Goal: Task Accomplishment & Management: Use online tool/utility

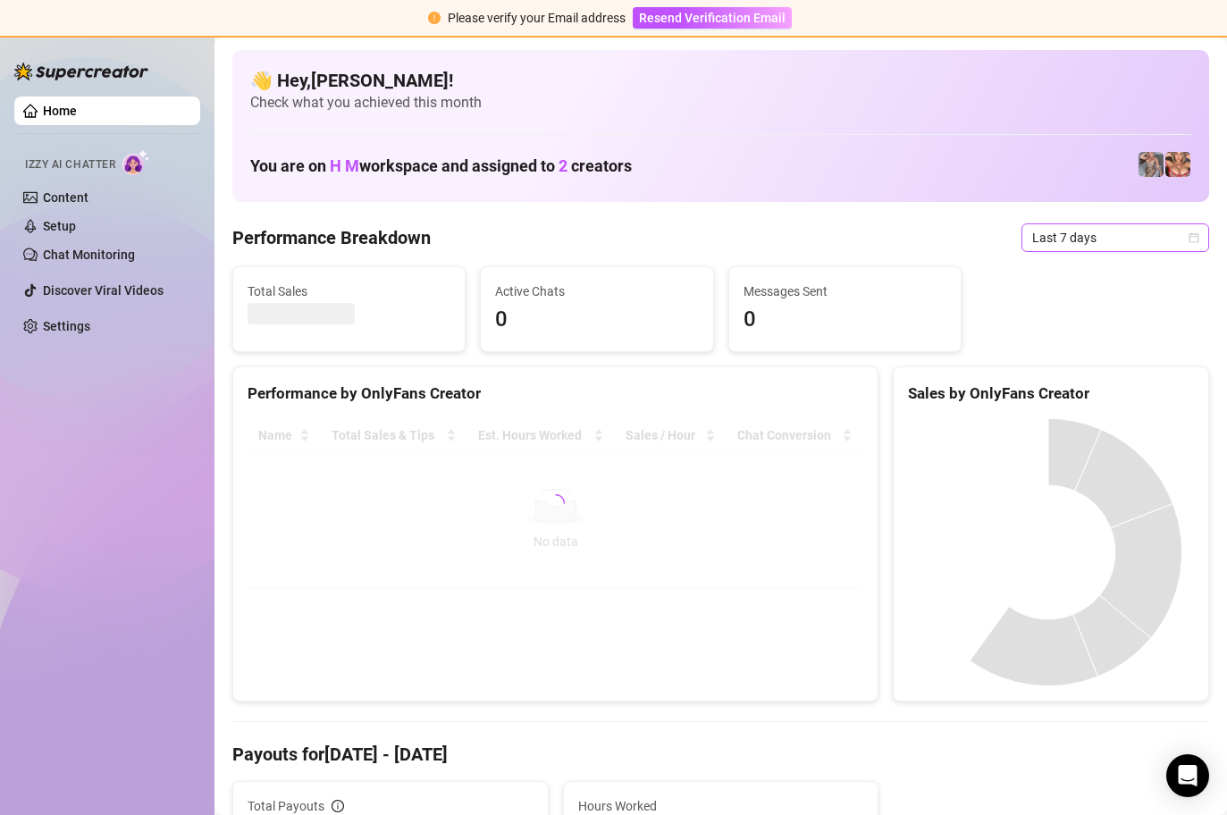
click at [1188, 235] on icon "calendar" at bounding box center [1193, 237] width 11 height 11
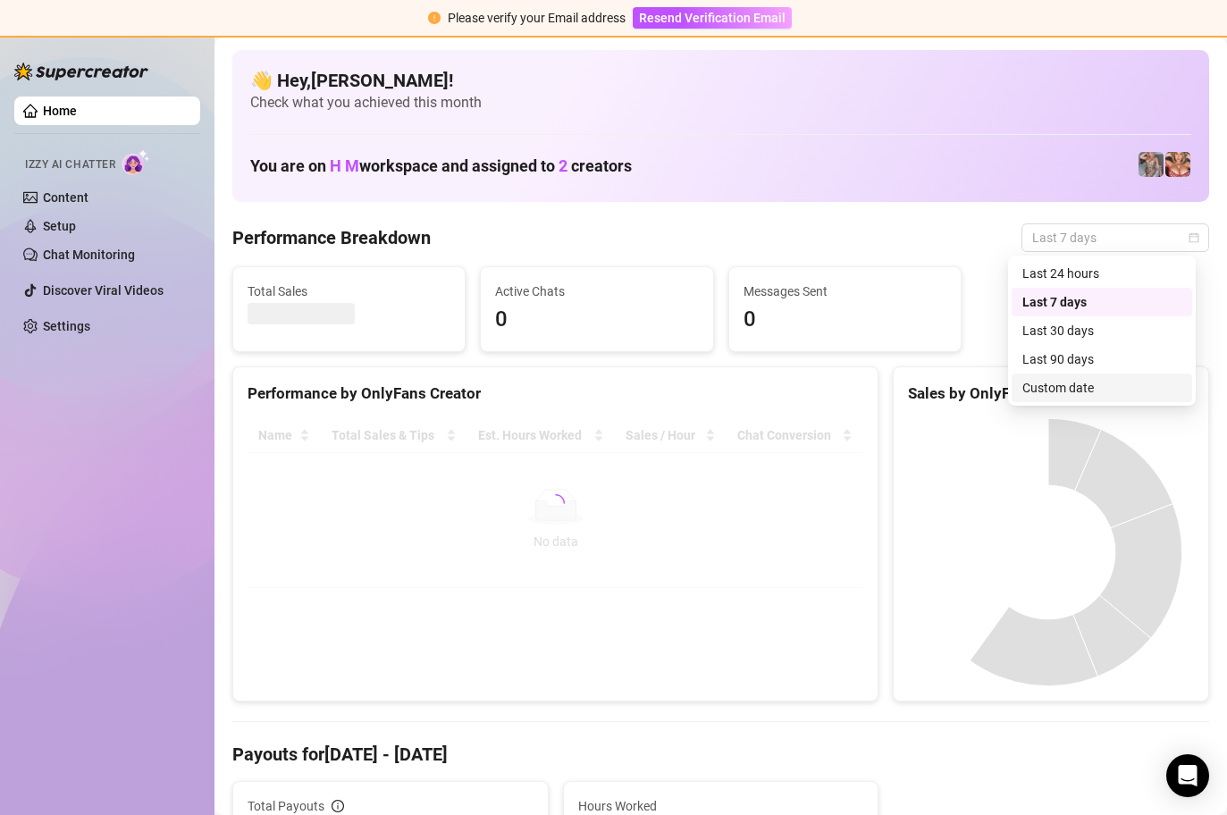
click at [1104, 388] on div "Custom date" at bounding box center [1101, 388] width 159 height 20
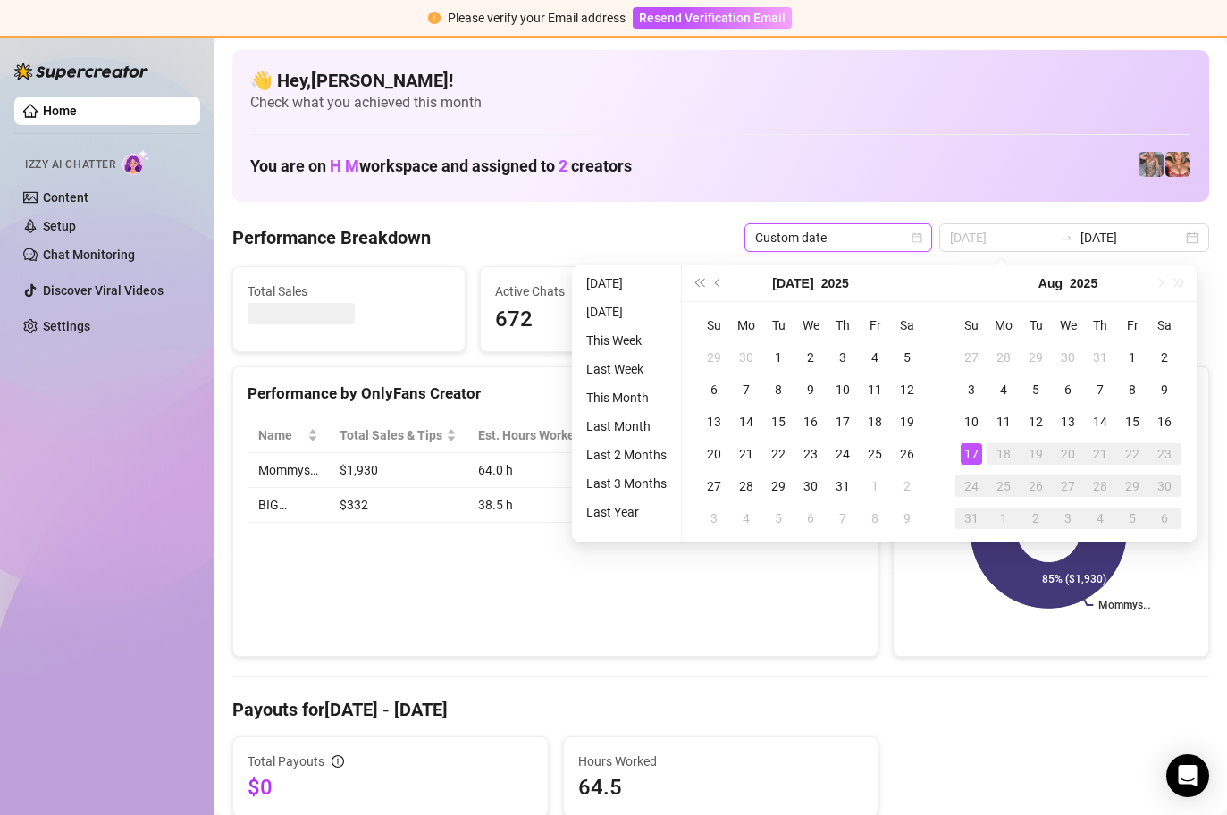
type input "[DATE]"
click at [970, 454] on div "17" at bounding box center [971, 453] width 21 height 21
type input "[DATE]"
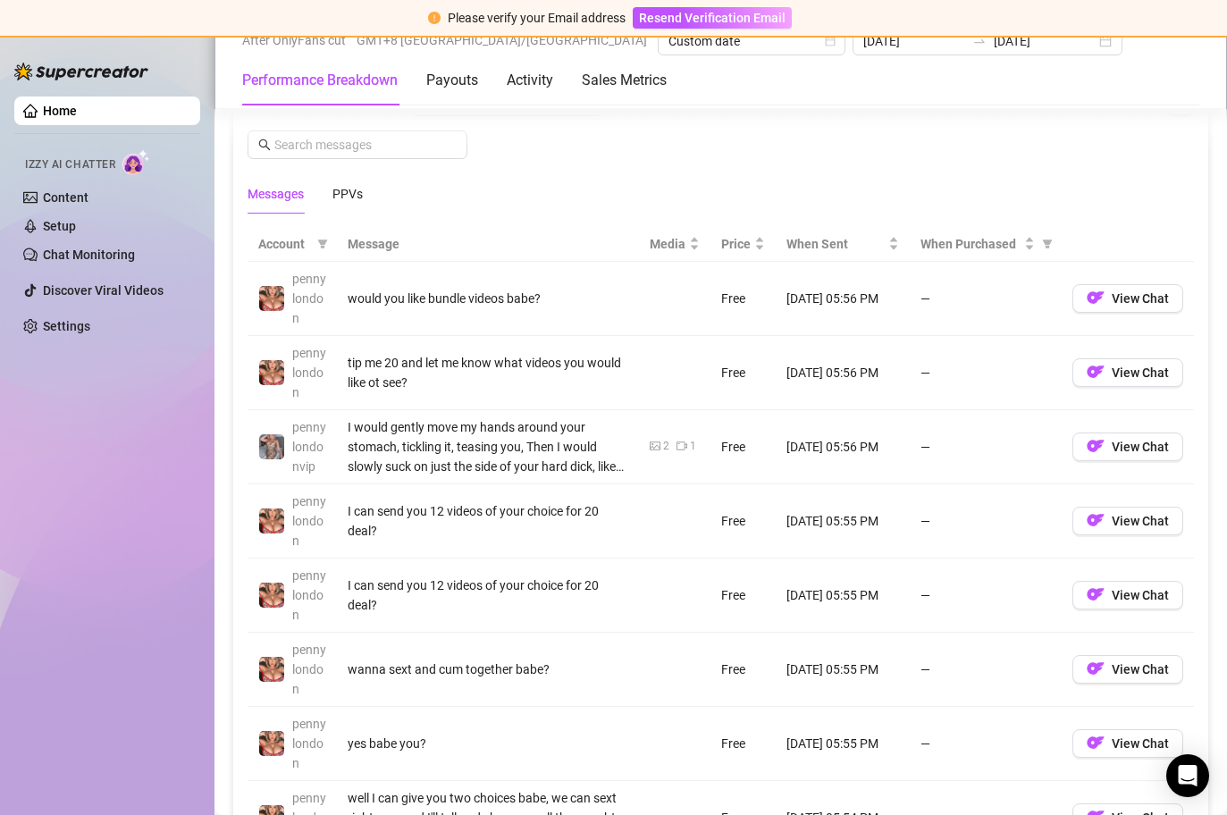
scroll to position [1598, 0]
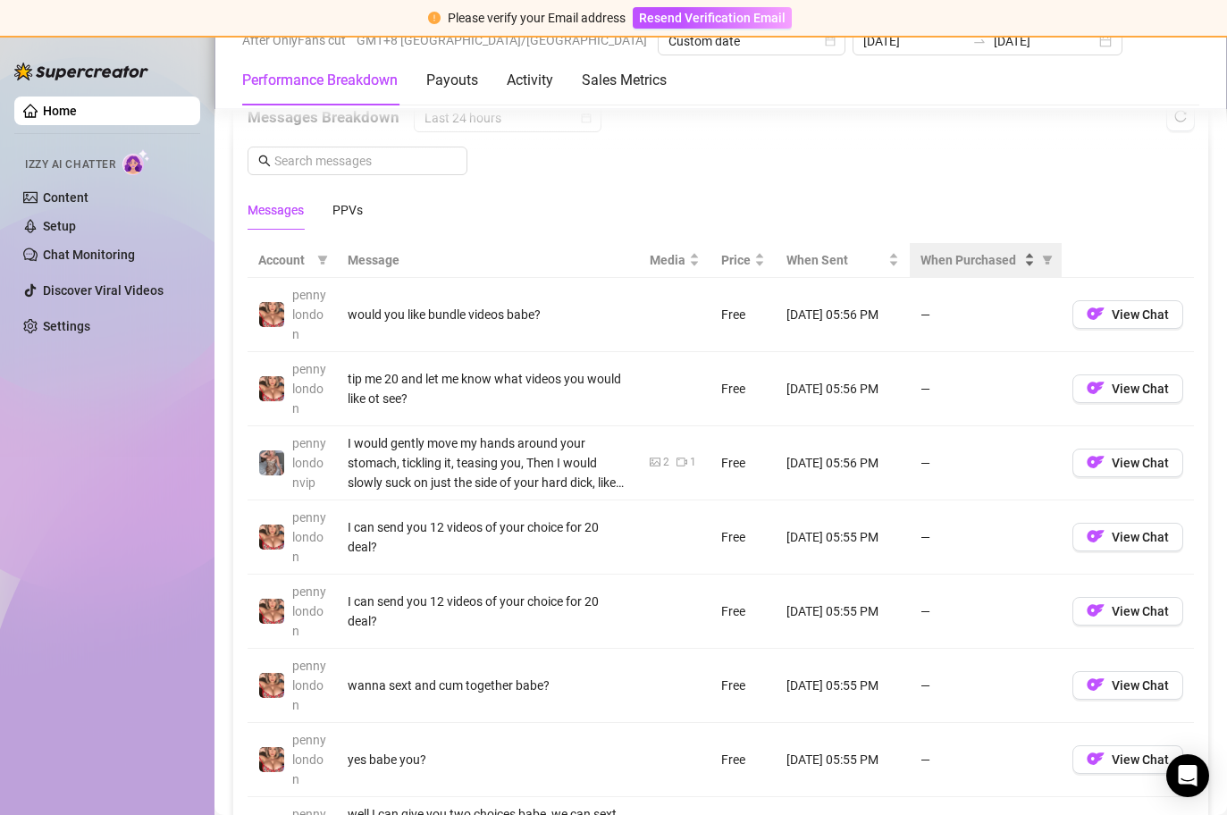
click at [1016, 257] on div "When Purchased" at bounding box center [977, 260] width 114 height 20
click at [1021, 263] on div "When Purchased" at bounding box center [977, 260] width 114 height 20
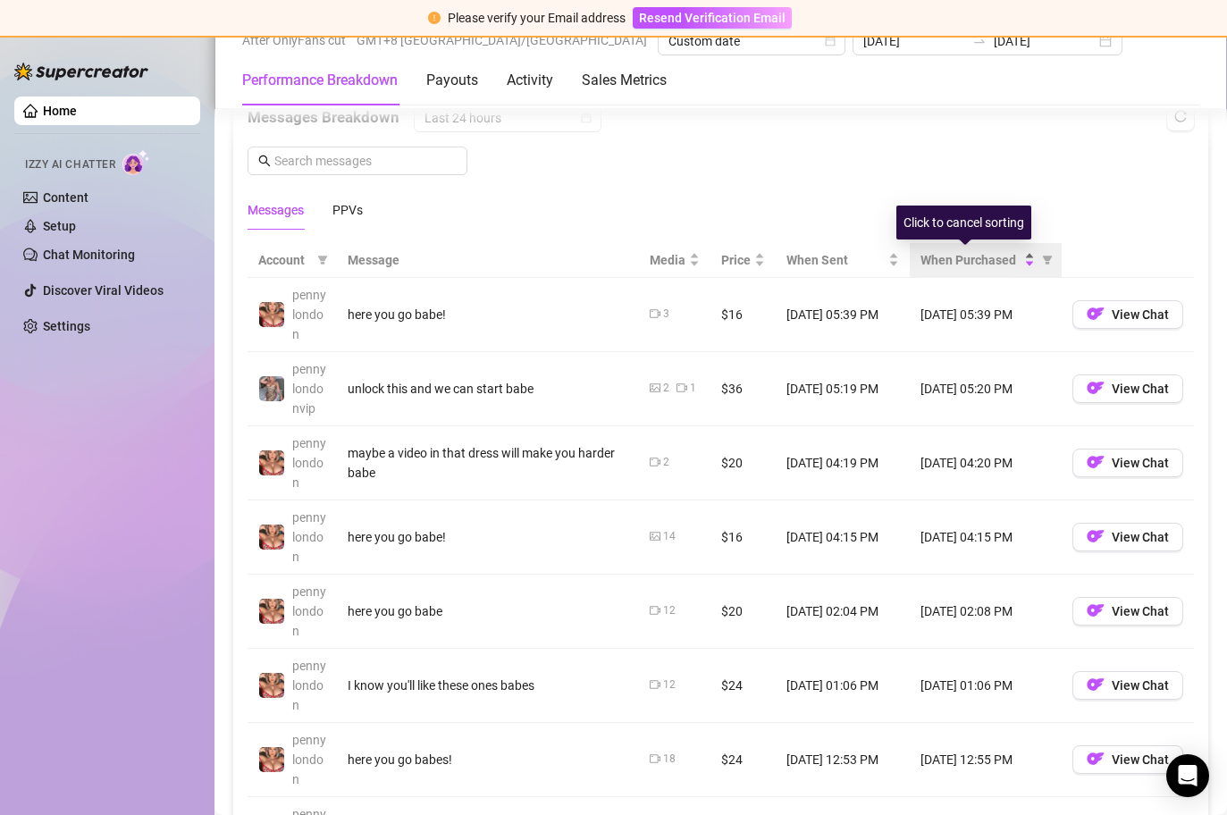
click at [1016, 257] on div "When Purchased" at bounding box center [977, 260] width 114 height 20
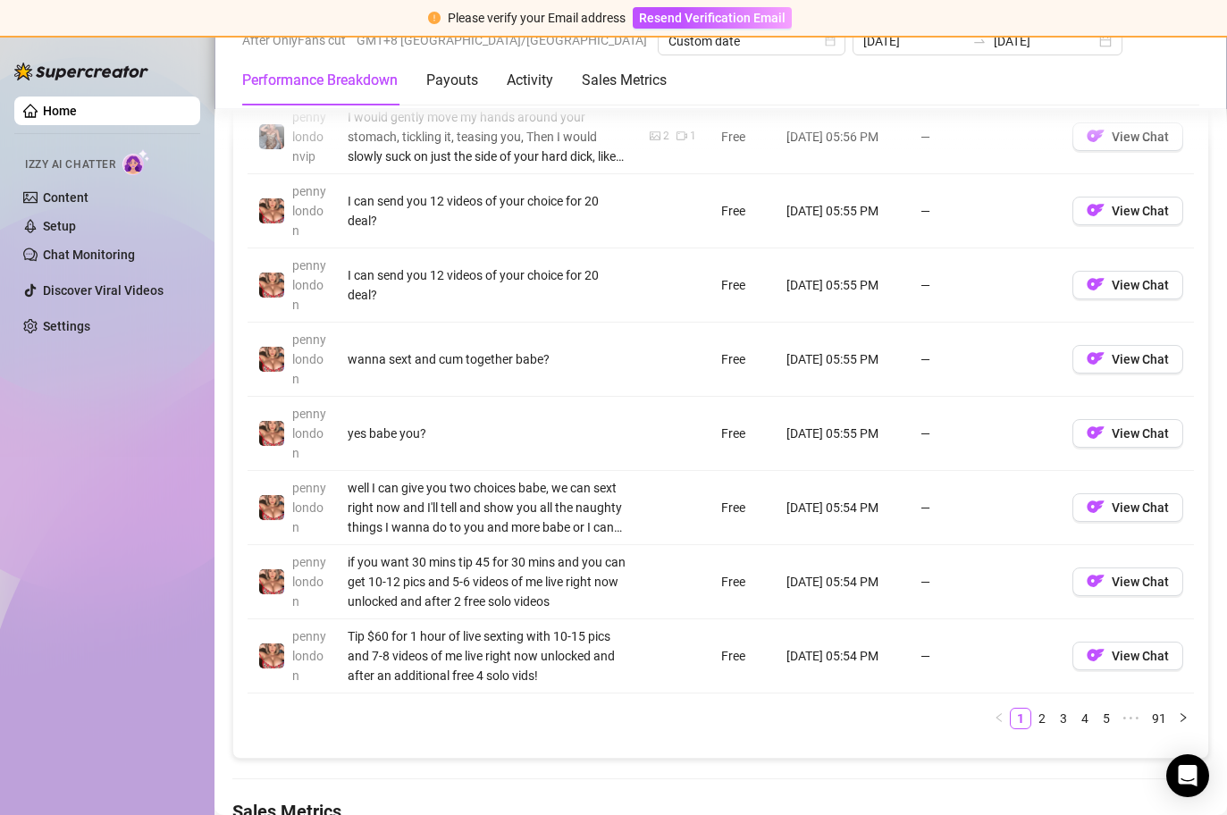
scroll to position [1925, 0]
click at [1032, 715] on link "2" at bounding box center [1042, 718] width 20 height 20
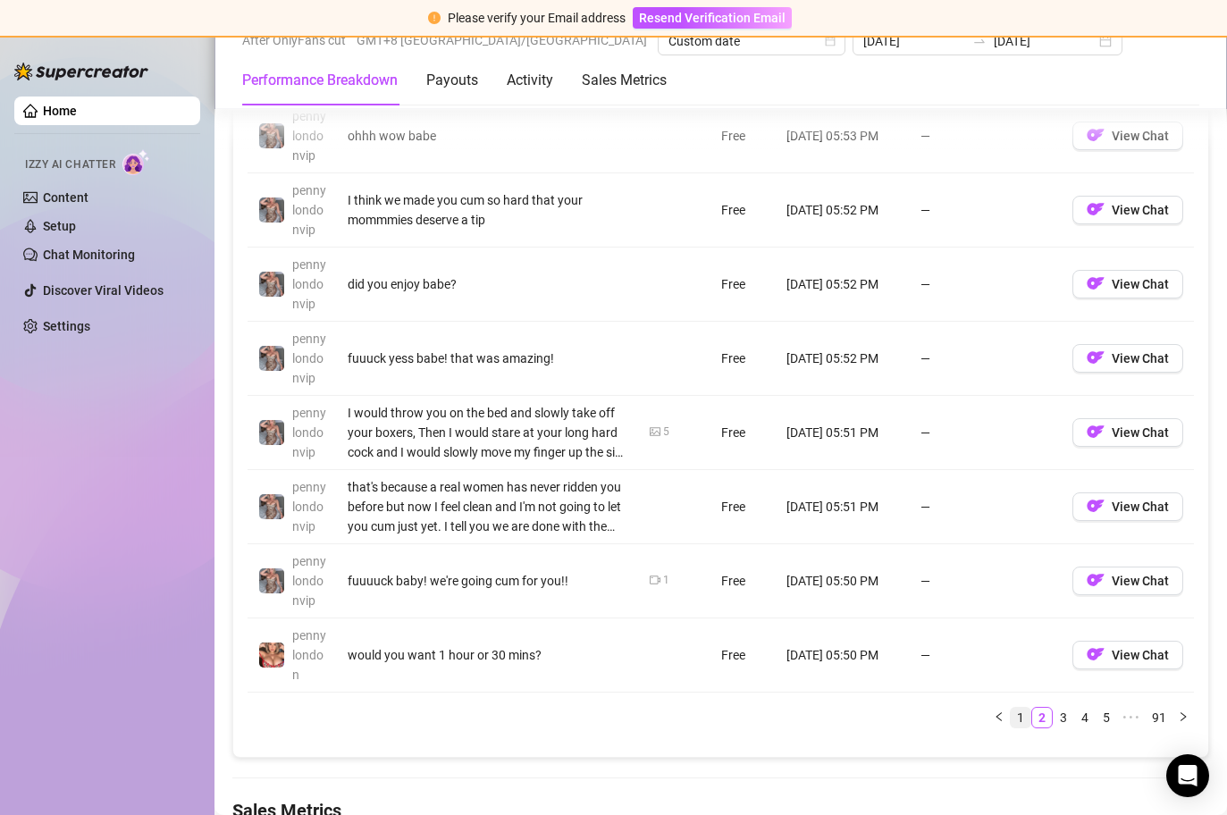
click at [1011, 720] on link "1" at bounding box center [1021, 718] width 20 height 20
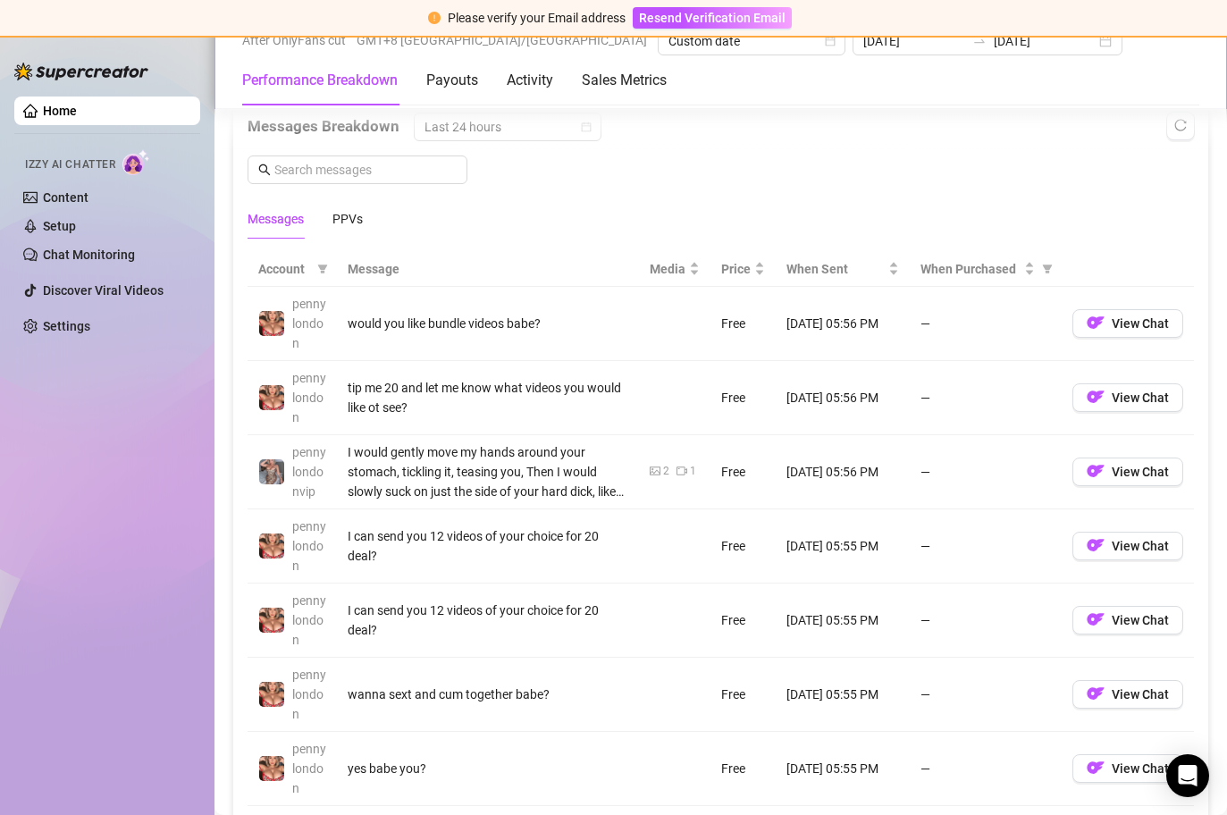
scroll to position [1587, 0]
click at [1112, 403] on span "View Chat" at bounding box center [1140, 399] width 57 height 14
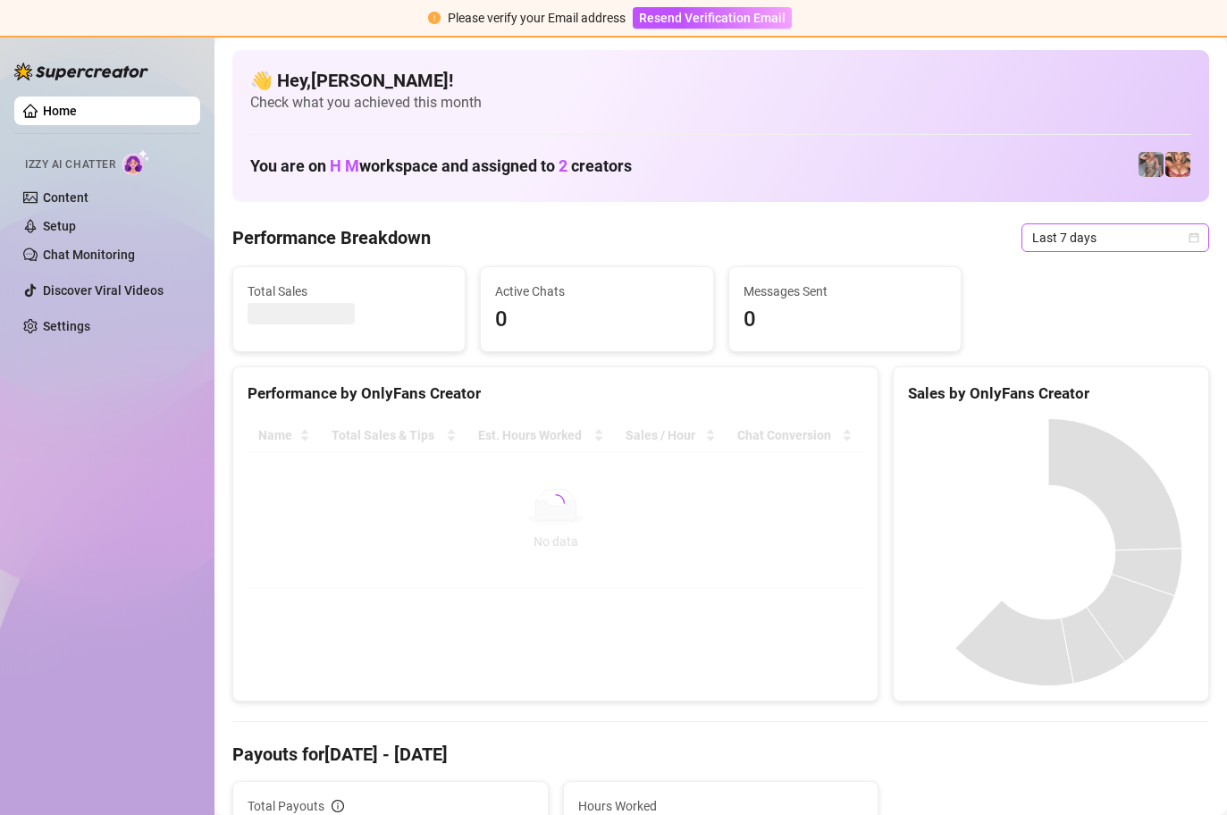
click at [1188, 234] on icon "calendar" at bounding box center [1193, 237] width 11 height 11
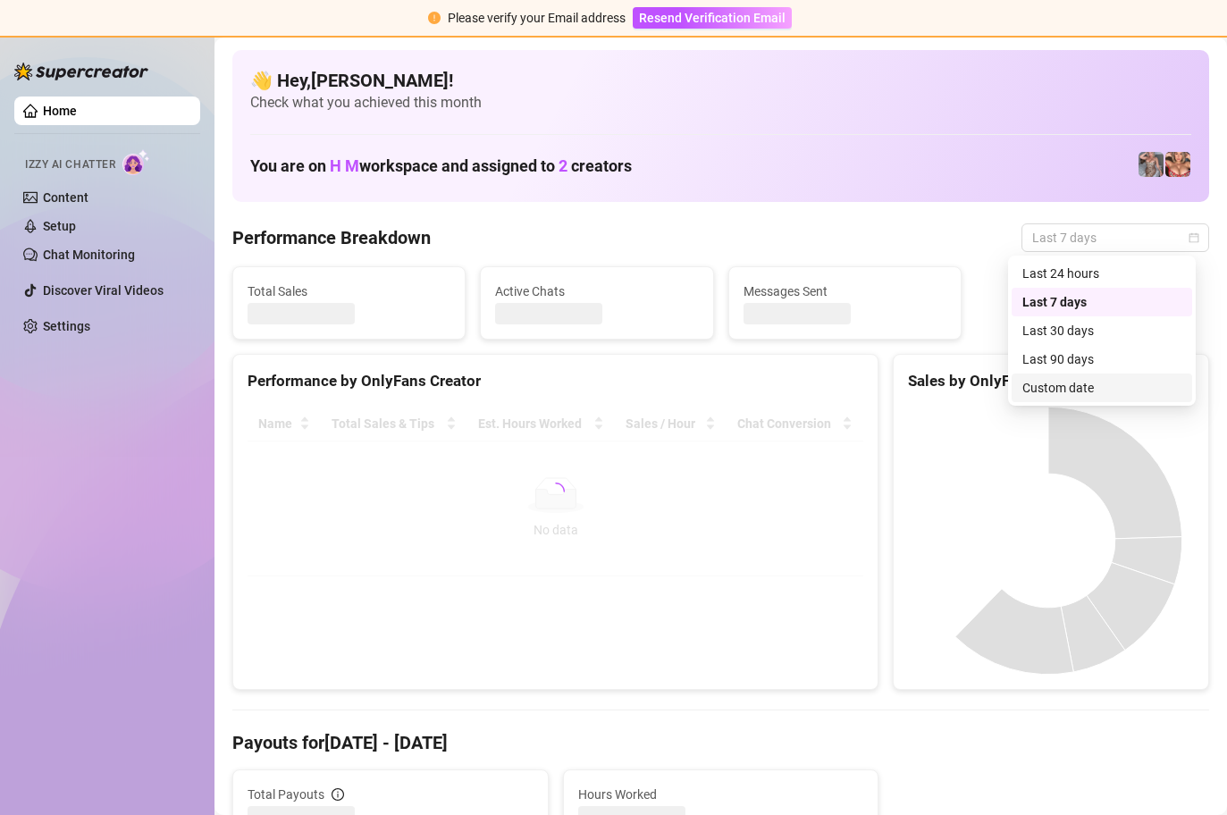
click at [1104, 387] on div "Custom date" at bounding box center [1101, 388] width 159 height 20
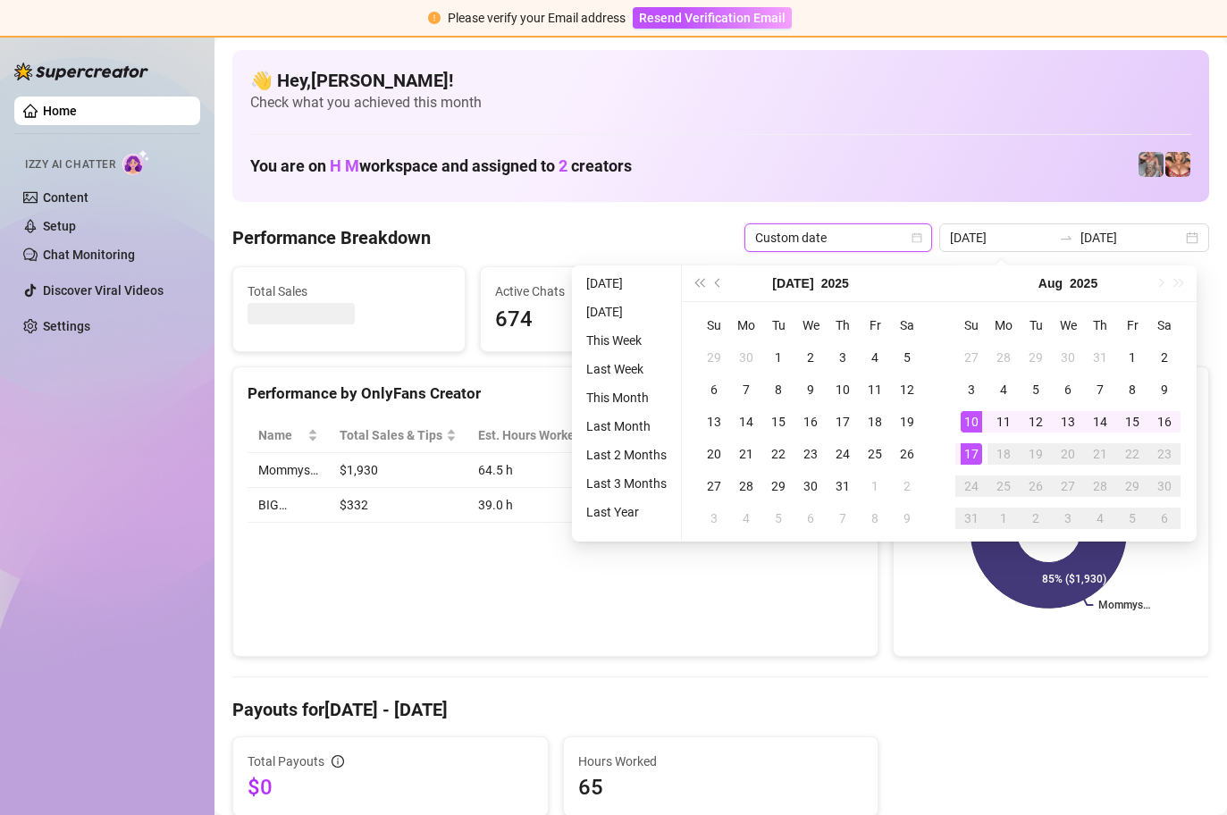
type input "[DATE]"
click at [973, 455] on div "17" at bounding box center [971, 453] width 21 height 21
click at [973, 454] on div "17" at bounding box center [971, 453] width 21 height 21
type input "[DATE]"
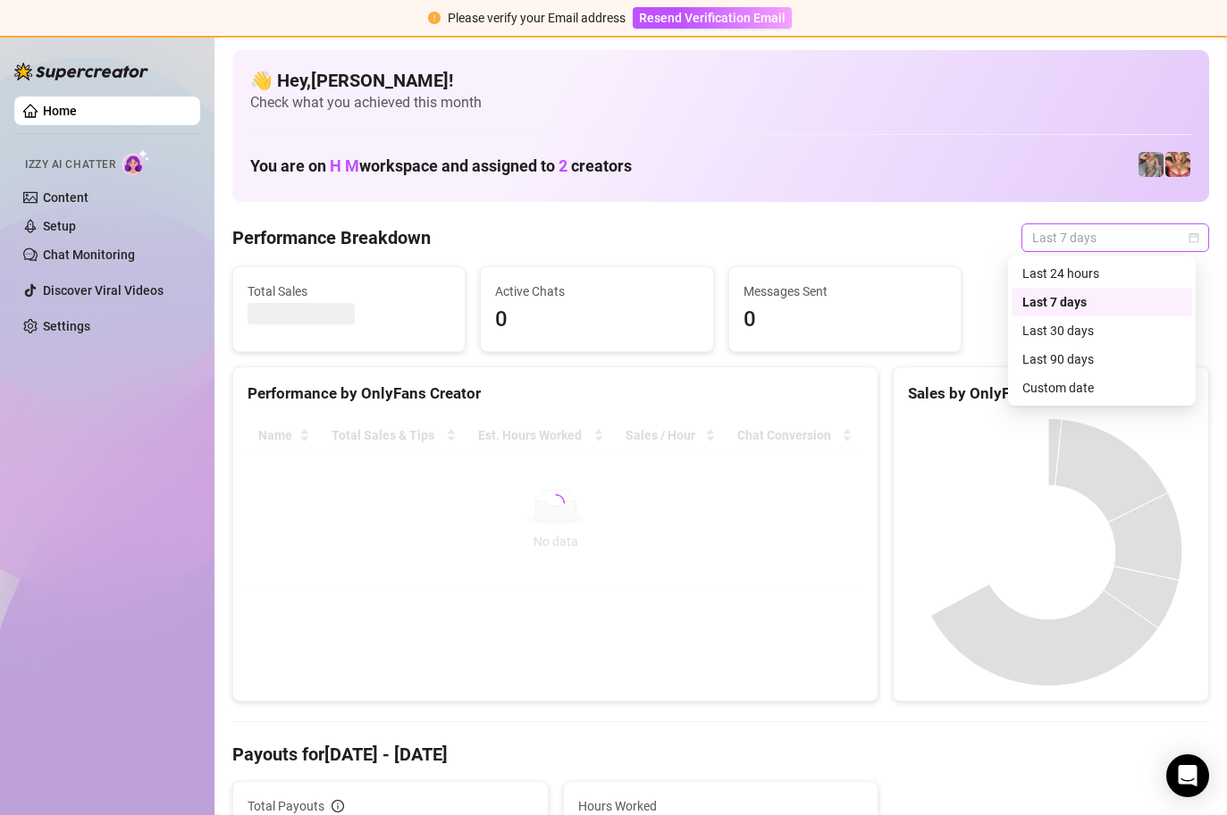
click at [1190, 238] on div "Last 7 days" at bounding box center [1115, 237] width 188 height 29
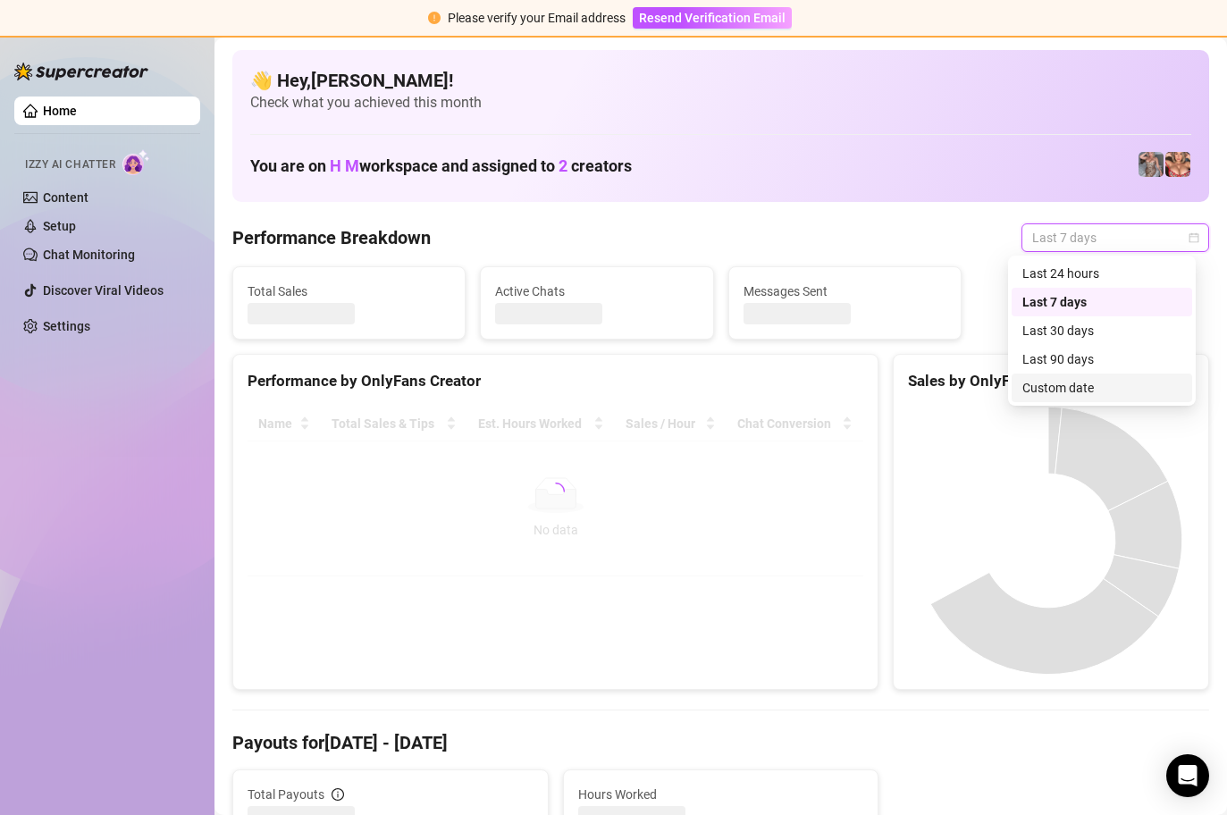
click at [1073, 388] on div "Custom date" at bounding box center [1101, 388] width 159 height 20
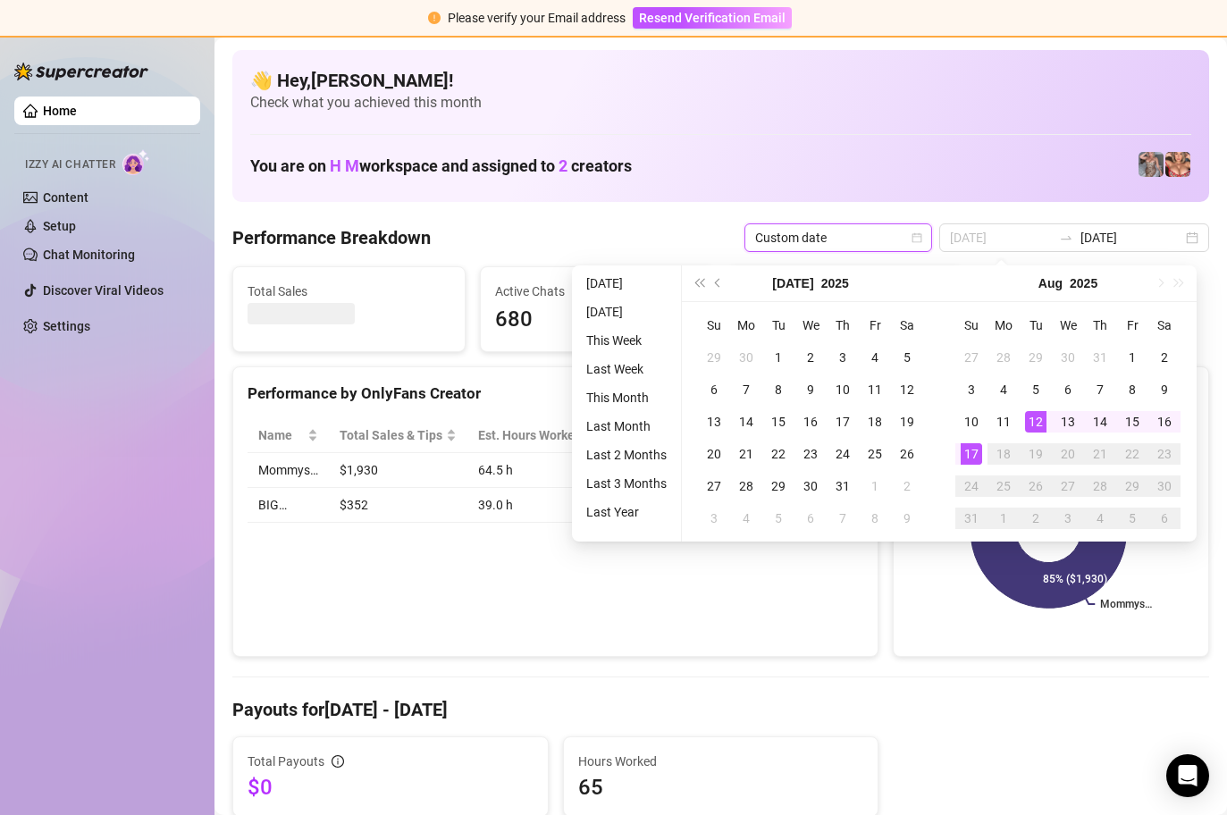
type input "[DATE]"
click at [967, 443] on div "17" at bounding box center [971, 453] width 21 height 21
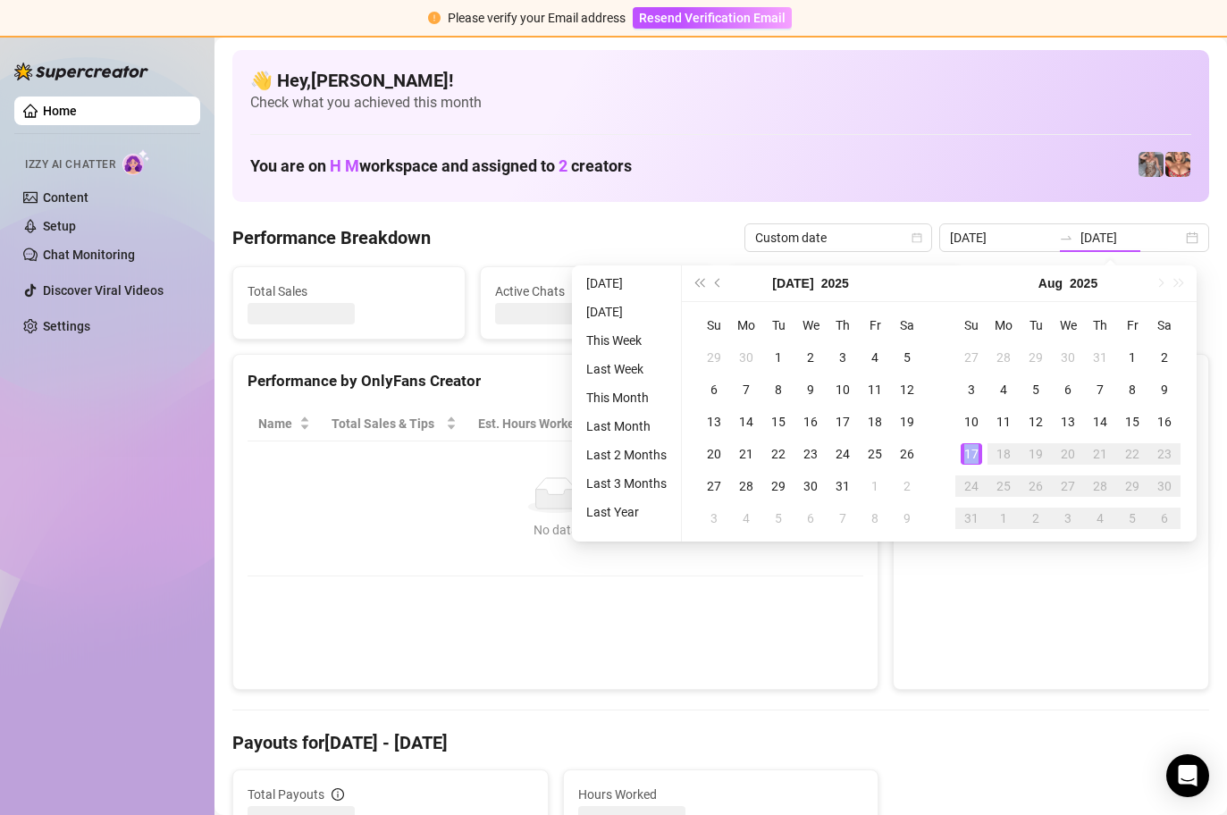
type input "[DATE]"
